Goal: Task Accomplishment & Management: Use online tool/utility

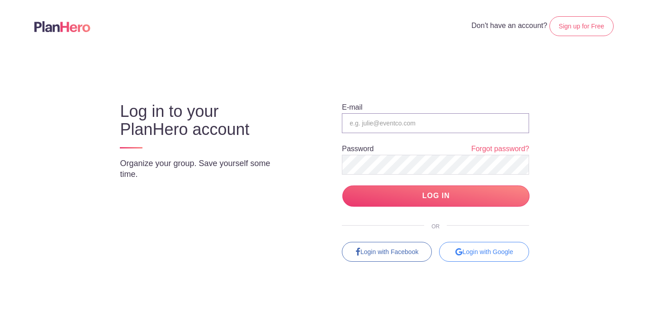
click at [388, 123] on input "email" at bounding box center [435, 123] width 187 height 20
type input "[EMAIL_ADDRESS][DOMAIN_NAME]"
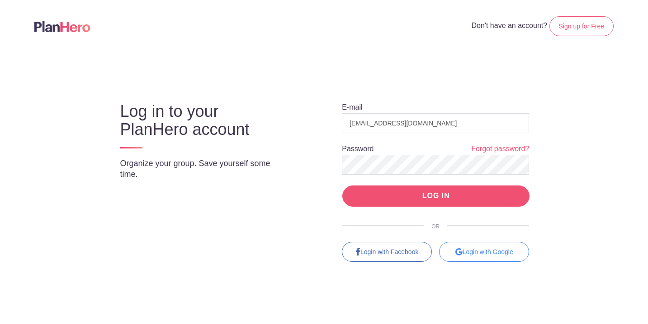
click at [414, 191] on input "LOG IN" at bounding box center [435, 196] width 187 height 21
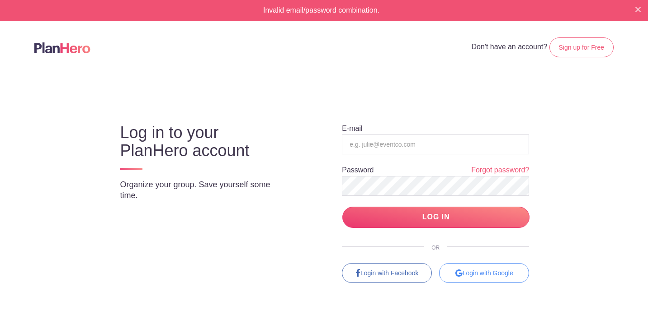
click at [633, 10] on div "Invalid email/password combination." at bounding box center [324, 10] width 648 height 21
click at [640, 10] on img "Close" at bounding box center [637, 9] width 5 height 5
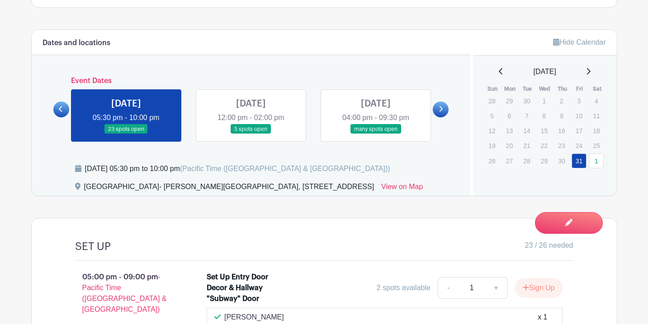
scroll to position [404, 0]
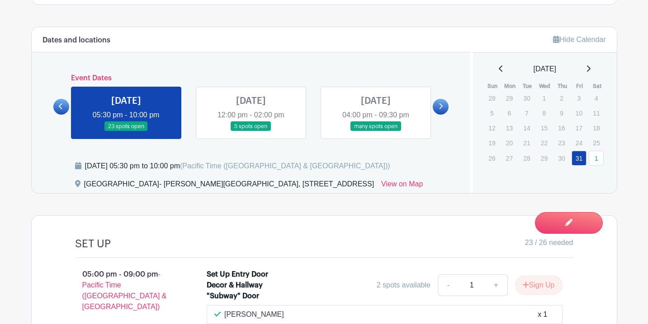
click at [376, 131] on link at bounding box center [376, 131] width 0 height 0
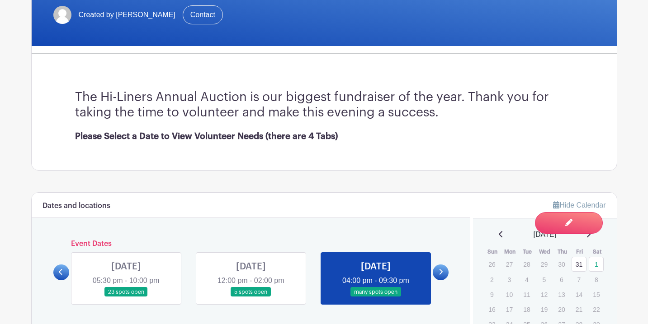
scroll to position [240, 0]
